Goal: Task Accomplishment & Management: Manage account settings

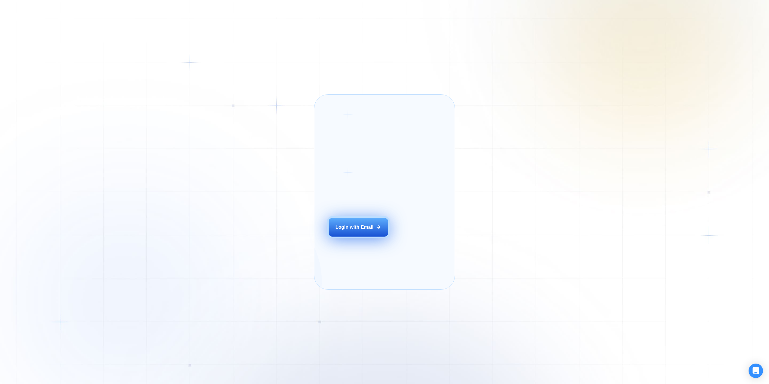
click at [365, 231] on div "Login with Email" at bounding box center [355, 227] width 38 height 7
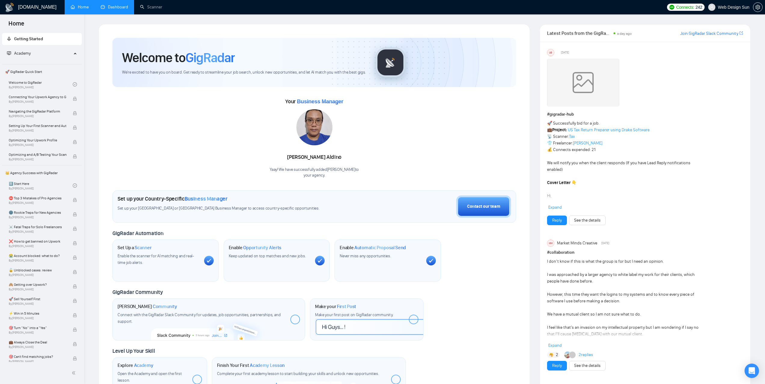
click at [120, 10] on link "Dashboard" at bounding box center [114, 7] width 27 height 5
click at [119, 10] on li "Dashboard" at bounding box center [114, 7] width 39 height 14
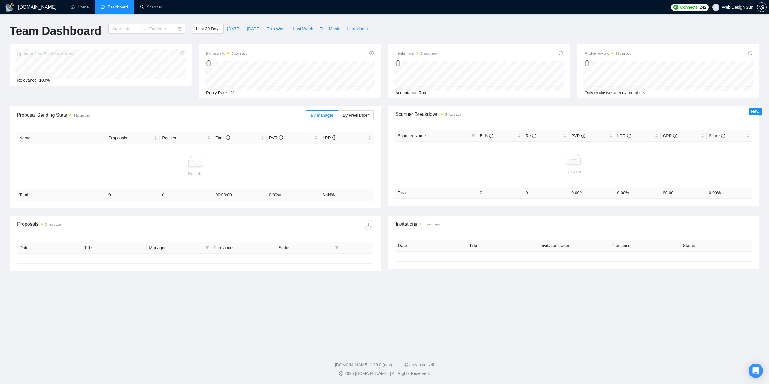
type input "[DATE]"
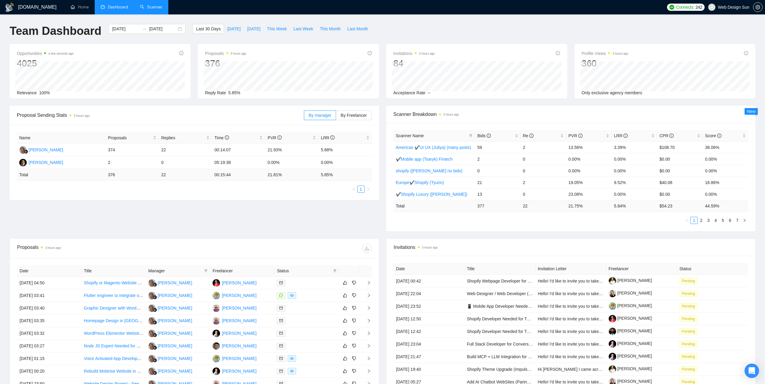
click at [155, 10] on link "Scanner" at bounding box center [151, 7] width 22 height 5
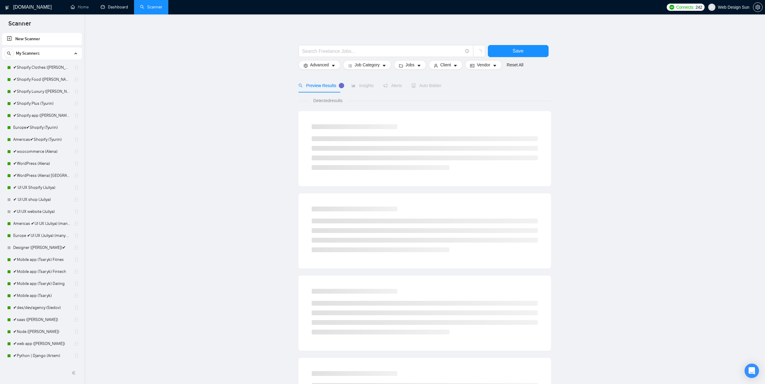
drag, startPoint x: 127, startPoint y: 9, endPoint x: 179, endPoint y: 18, distance: 53.1
click at [127, 9] on link "Dashboard" at bounding box center [114, 7] width 27 height 5
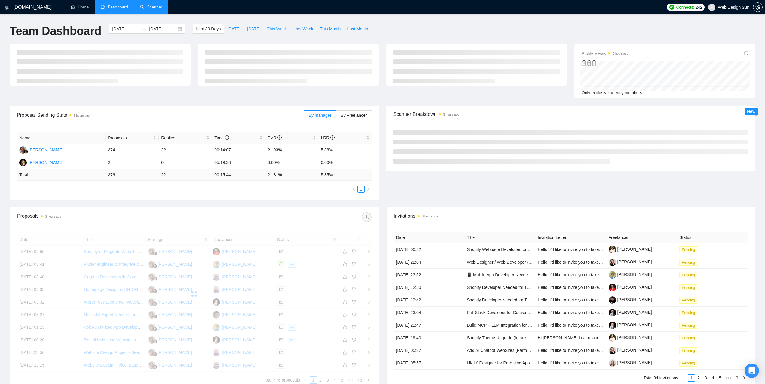
click at [270, 28] on span "This Week" at bounding box center [277, 29] width 20 height 7
type input "[DATE]"
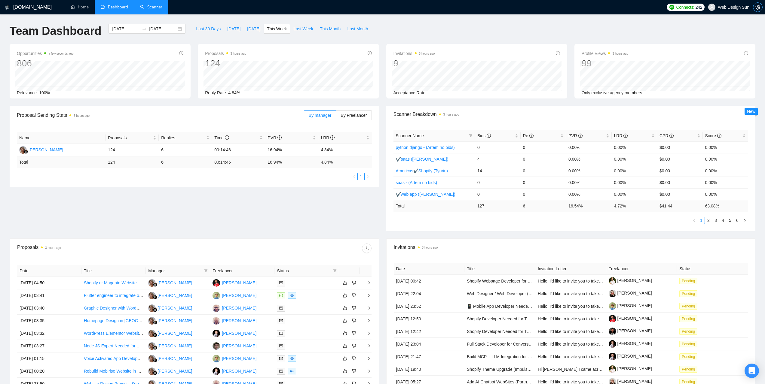
click at [758, 10] on button "button" at bounding box center [758, 7] width 10 height 10
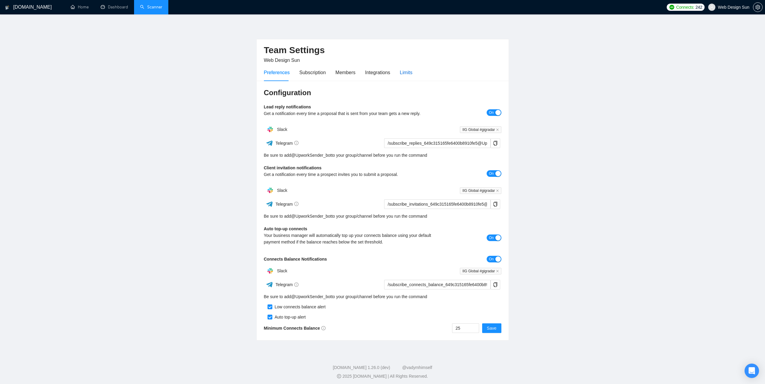
click at [400, 72] on div "Limits" at bounding box center [406, 73] width 13 height 8
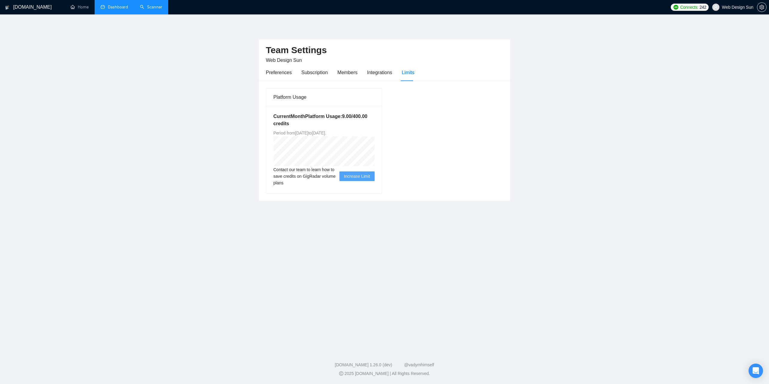
click at [123, 5] on link "Dashboard" at bounding box center [114, 7] width 27 height 5
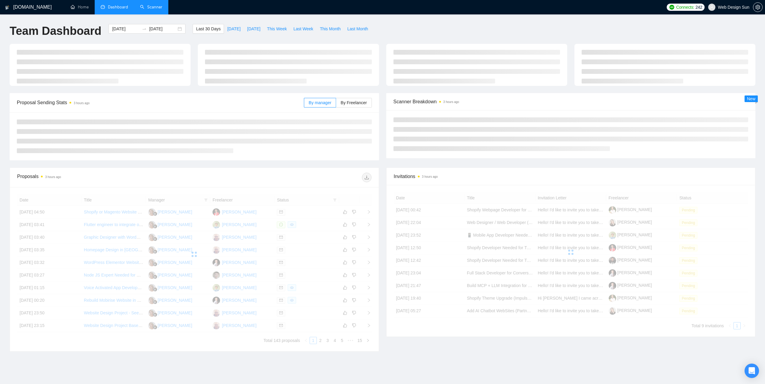
click at [151, 7] on link "Scanner" at bounding box center [151, 7] width 22 height 5
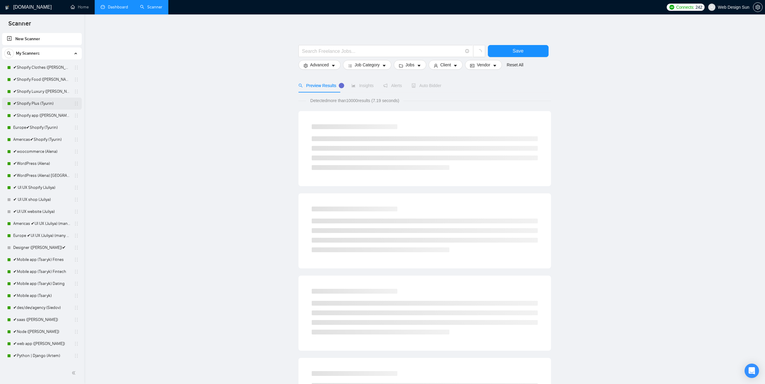
click at [32, 107] on link "✔Shopify Plus (Tyurin)" at bounding box center [41, 104] width 57 height 12
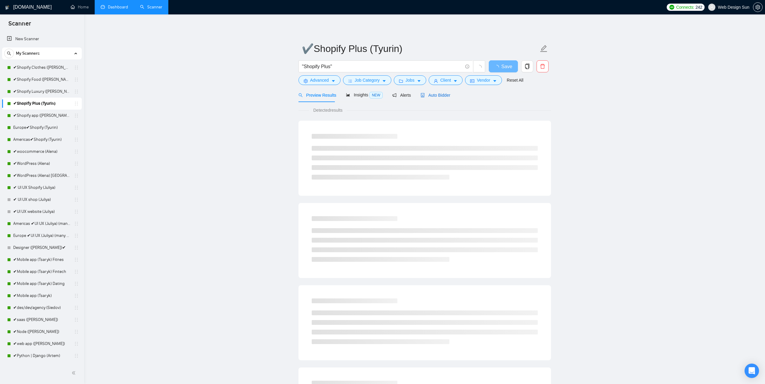
click at [436, 95] on span "Auto Bidder" at bounding box center [435, 95] width 30 height 5
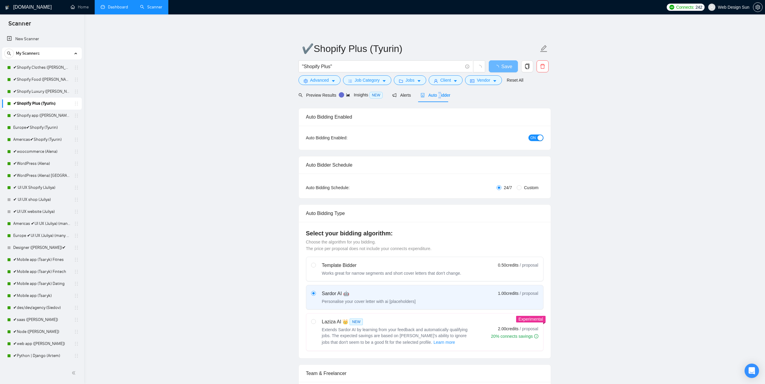
click at [536, 139] on button "ON" at bounding box center [535, 138] width 15 height 7
click at [511, 70] on button "Save" at bounding box center [503, 66] width 29 height 12
click at [37, 115] on link "✔Shopify app ([PERSON_NAME])" at bounding box center [41, 116] width 57 height 12
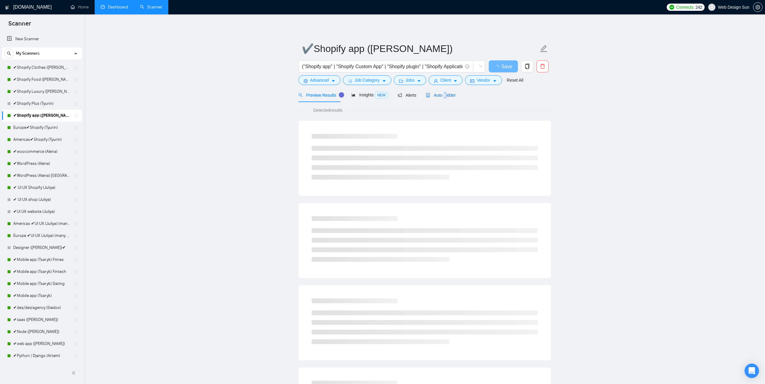
click at [441, 93] on span "Auto Bidder" at bounding box center [441, 95] width 30 height 5
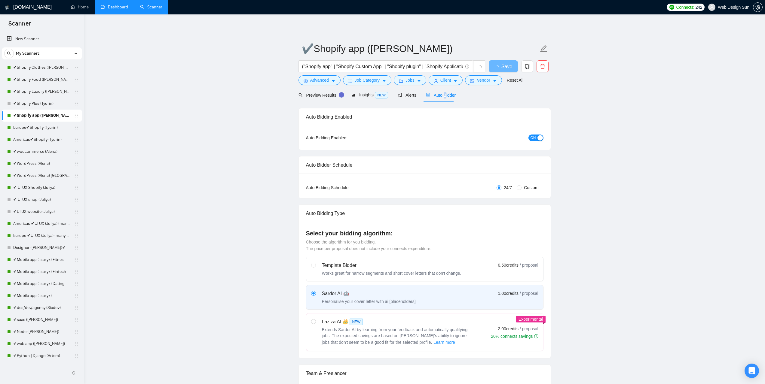
radio input "false"
radio input "true"
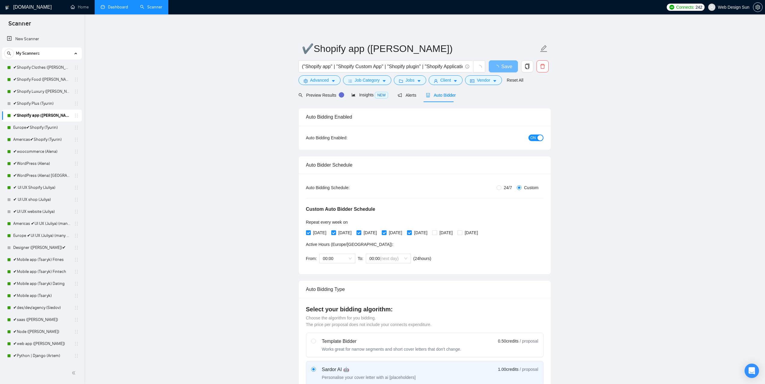
click at [535, 136] on span "ON" at bounding box center [532, 138] width 5 height 7
click at [504, 65] on span "Save" at bounding box center [503, 67] width 11 height 8
click at [40, 127] on link "Europe✔Shopify (Tyurin)" at bounding box center [41, 128] width 57 height 12
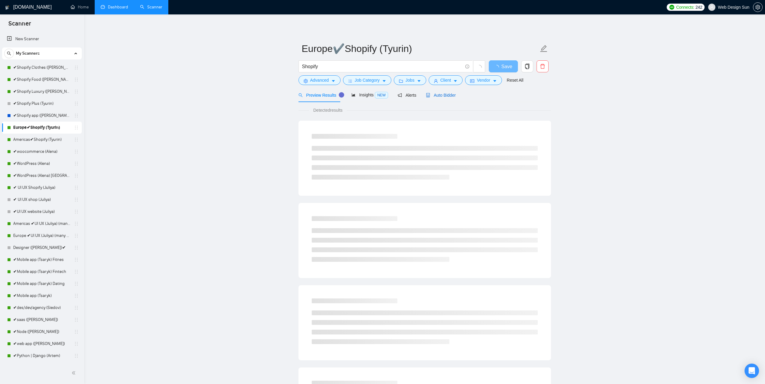
click at [445, 93] on span "Auto Bidder" at bounding box center [441, 95] width 30 height 5
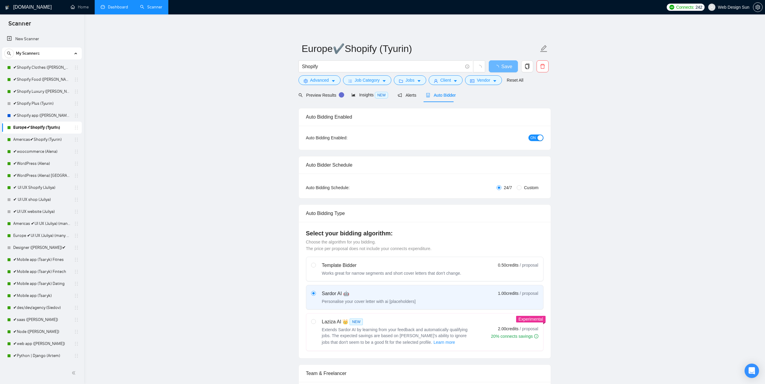
click at [538, 137] on div "button" at bounding box center [539, 137] width 5 height 5
click at [497, 61] on button "Save" at bounding box center [503, 66] width 29 height 12
click at [33, 140] on link "Americas✔Shopify (Tyurin)" at bounding box center [41, 140] width 57 height 12
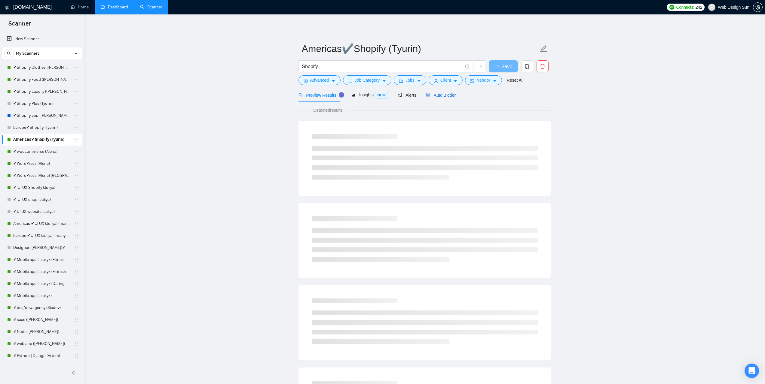
click at [441, 95] on span "Auto Bidder" at bounding box center [441, 95] width 30 height 5
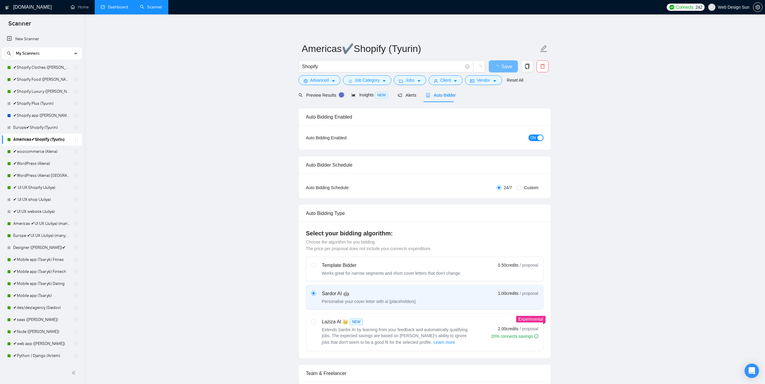
click at [540, 139] on div "button" at bounding box center [539, 137] width 5 height 5
click at [499, 69] on span "Save" at bounding box center [503, 67] width 11 height 8
